Goal: Information Seeking & Learning: Find specific fact

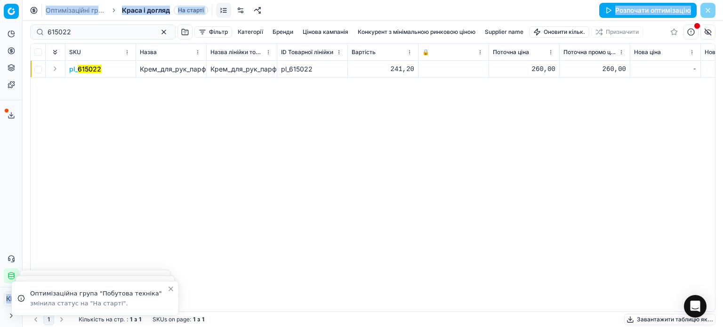
drag, startPoint x: 75, startPoint y: 36, endPoint x: 6, endPoint y: 25, distance: 70.6
click at [6, 25] on div "Pricing platform Аналітика Цінова оптимізація Асортимент продукції Шаблони Серв…" at bounding box center [361, 163] width 723 height 327
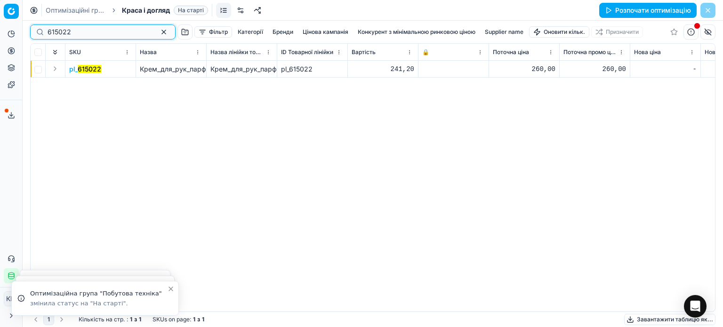
click at [78, 35] on input "615022" at bounding box center [99, 31] width 103 height 9
drag, startPoint x: 36, startPoint y: 31, endPoint x: 24, endPoint y: 30, distance: 12.3
click at [24, 30] on div "Pricing platform Аналітика Цінова оптимізація Асортимент продукції Шаблони Серв…" at bounding box center [361, 163] width 723 height 327
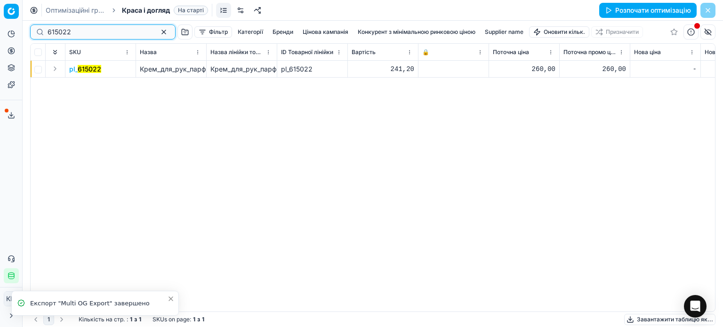
paste input "831243"
type input "831243"
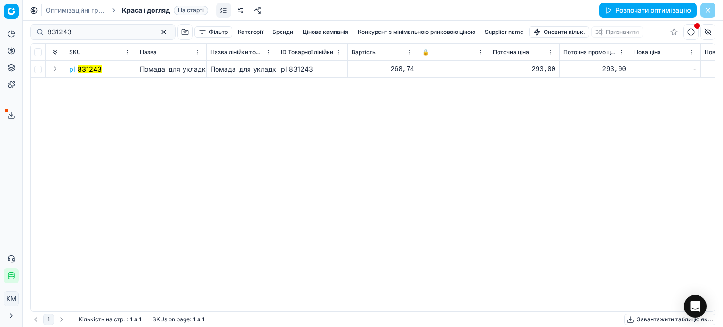
click at [90, 71] on mark "831243" at bounding box center [90, 69] width 24 height 8
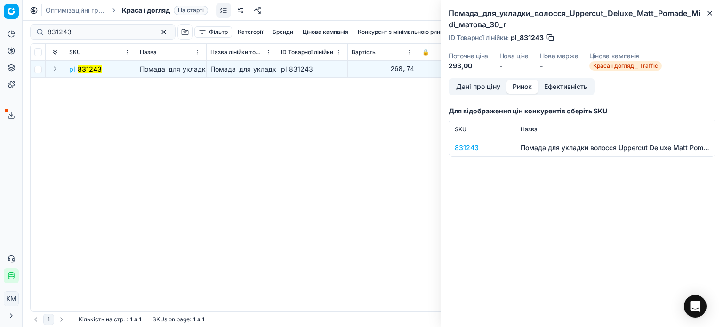
click at [520, 88] on button "Ринок" at bounding box center [522, 87] width 32 height 14
click at [469, 152] on div "831243" at bounding box center [482, 147] width 55 height 9
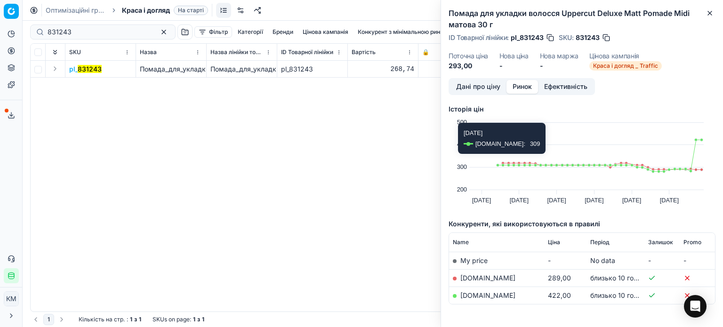
click at [463, 279] on link "[DOMAIN_NAME]" at bounding box center [487, 278] width 55 height 8
